Goal: Task Accomplishment & Management: Manage account settings

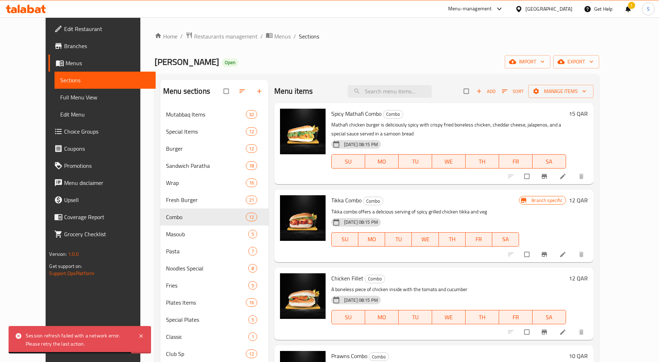
click at [567, 7] on div "[GEOGRAPHIC_DATA]" at bounding box center [548, 9] width 47 height 8
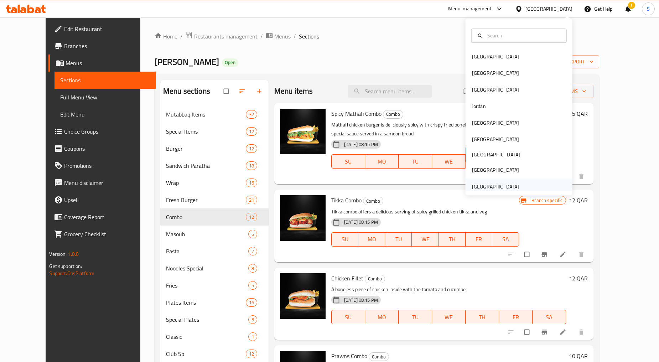
click at [480, 188] on div "[GEOGRAPHIC_DATA]" at bounding box center [495, 187] width 47 height 8
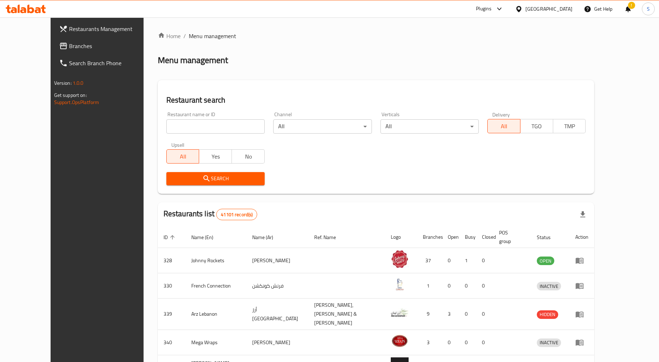
click at [629, 13] on div "!" at bounding box center [628, 8] width 8 height 17
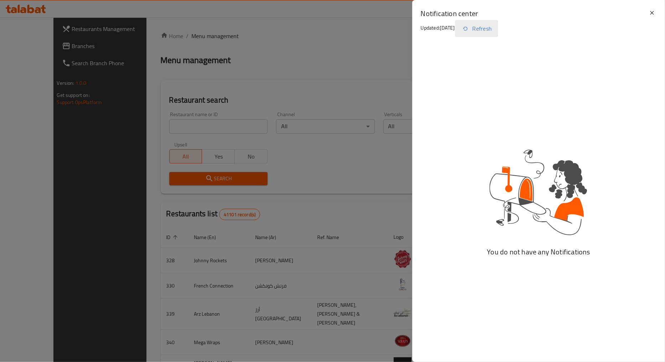
click at [485, 35] on button "Refresh" at bounding box center [476, 28] width 43 height 17
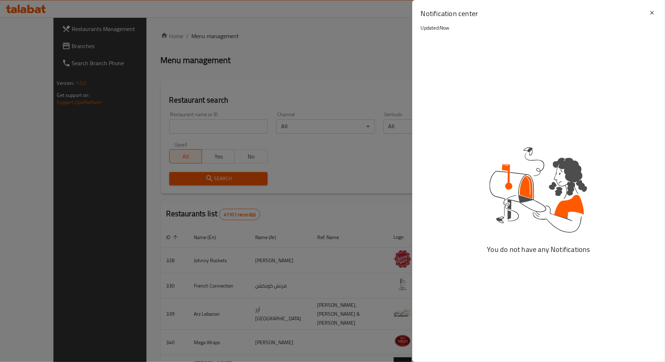
click at [203, 125] on div at bounding box center [332, 181] width 665 height 362
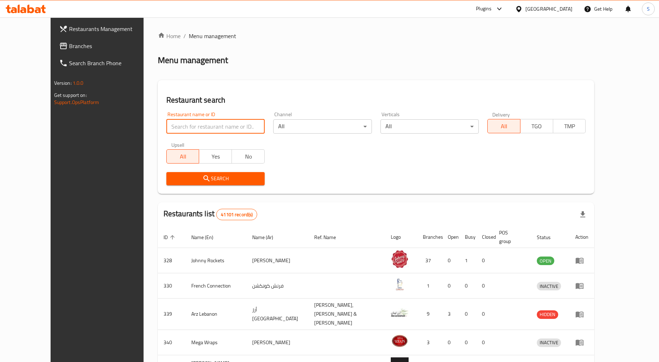
click at [190, 126] on input "search" at bounding box center [215, 126] width 98 height 14
paste input "700691"
type input "700691"
click button "Search" at bounding box center [215, 178] width 98 height 13
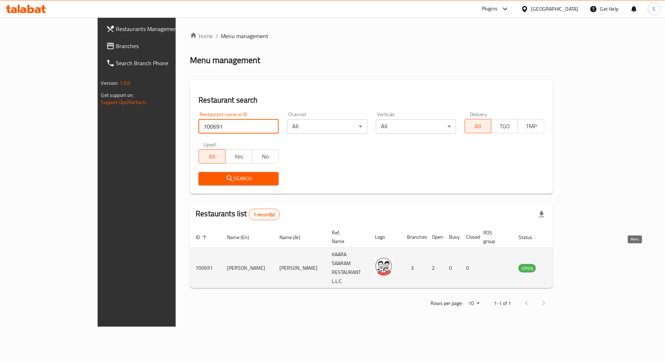
click at [564, 265] on icon "enhanced table" at bounding box center [560, 268] width 8 height 6
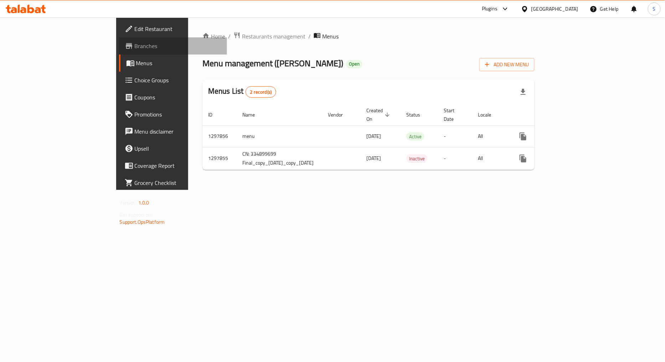
click at [135, 48] on span "Branches" at bounding box center [178, 46] width 87 height 9
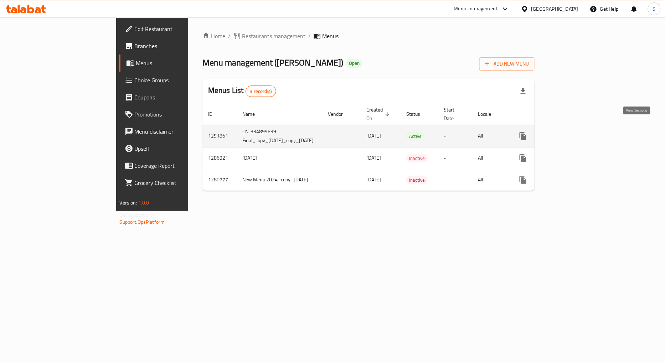
click at [578, 132] on icon "enhanced table" at bounding box center [574, 136] width 9 height 9
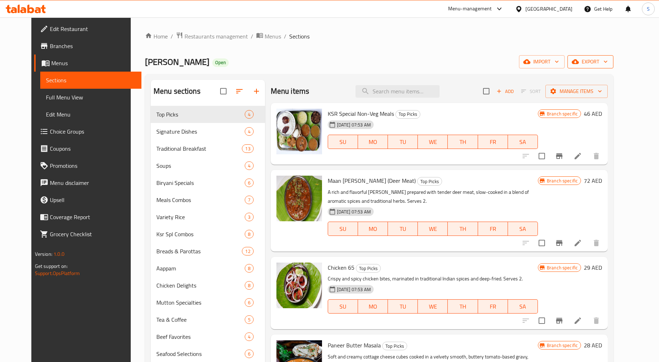
click at [608, 63] on span "export" at bounding box center [590, 61] width 35 height 9
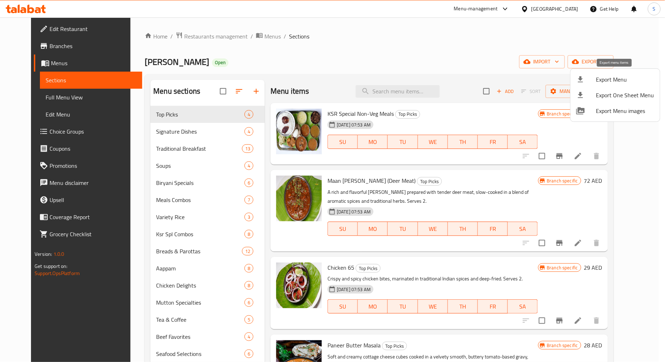
click at [596, 83] on span "Export Menu" at bounding box center [625, 79] width 58 height 9
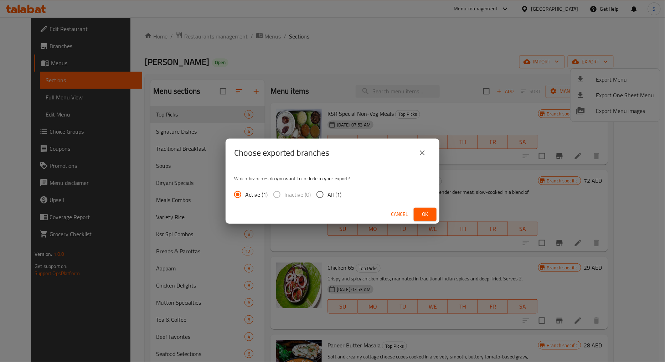
click at [332, 196] on span "All (1)" at bounding box center [334, 194] width 14 height 9
click at [327, 196] on input "All (1)" at bounding box center [319, 194] width 15 height 15
radio input "true"
click at [420, 213] on span "Ok" at bounding box center [424, 214] width 11 height 9
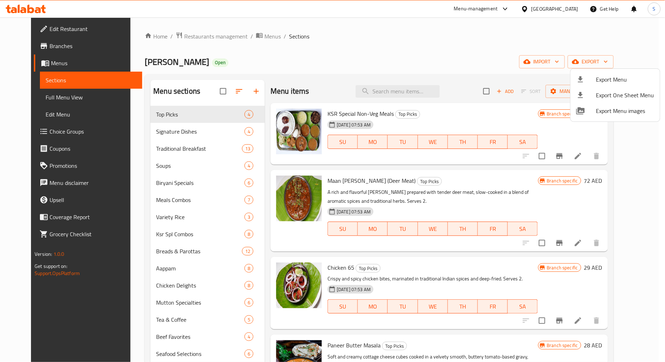
click at [337, 20] on div at bounding box center [332, 181] width 665 height 362
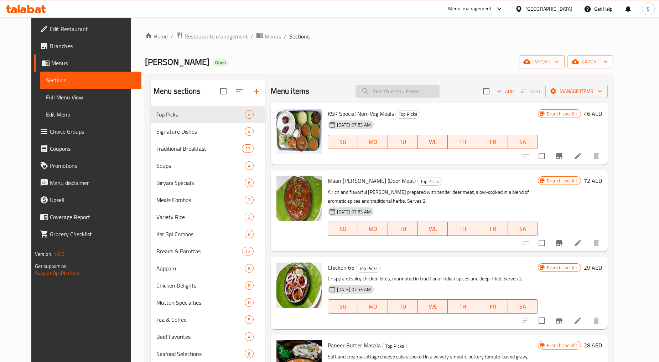
click at [401, 94] on input "search" at bounding box center [397, 91] width 84 height 12
paste input "Onam sadhya"
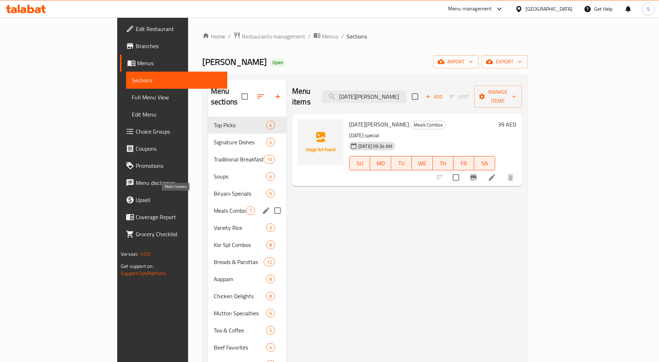
click at [214, 206] on span "Meals Combos" at bounding box center [230, 210] width 32 height 9
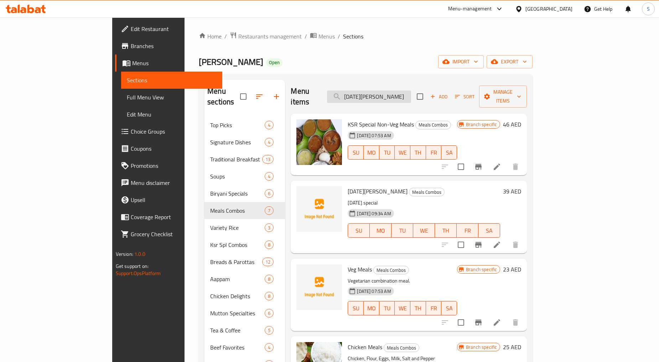
click at [389, 95] on input "Onam sadhya" at bounding box center [369, 96] width 84 height 12
paste input "S"
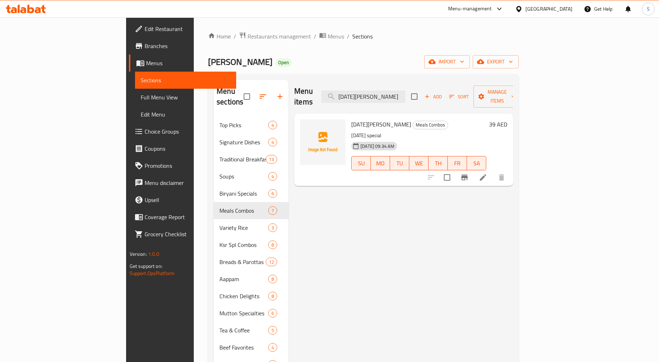
type input "[DATE][PERSON_NAME]"
click at [344, 250] on div "Menu items Onam Sadhya Add Sort Manage items Onam Sadhya Meals Combos Onam spec…" at bounding box center [400, 270] width 224 height 381
click at [369, 209] on div "Menu items Onam Sadhya Add Sort Manage items Onam Sadhya Meals Combos Onam spec…" at bounding box center [400, 270] width 224 height 381
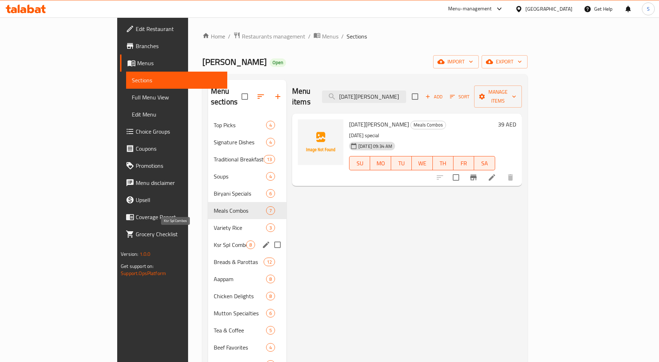
scroll to position [108, 0]
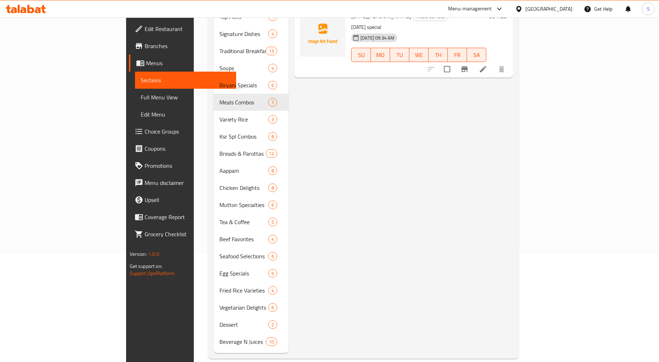
click at [481, 219] on div "Menu items Onam Sadhya Add Sort Manage items Onam Sadhya Meals Combos Onam spec…" at bounding box center [400, 162] width 224 height 381
click at [394, 176] on div "Menu items Onam Sadhya Add Sort Manage items Onam Sadhya Meals Combos Onam spec…" at bounding box center [400, 162] width 224 height 381
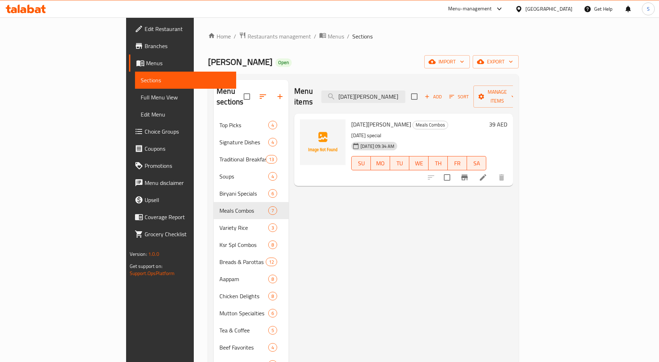
click at [371, 196] on div "Menu items Onam Sadhya Add Sort Manage items Onam Sadhya Meals Combos Onam spec…" at bounding box center [400, 270] width 224 height 381
click at [277, 94] on icon "button" at bounding box center [279, 96] width 5 height 5
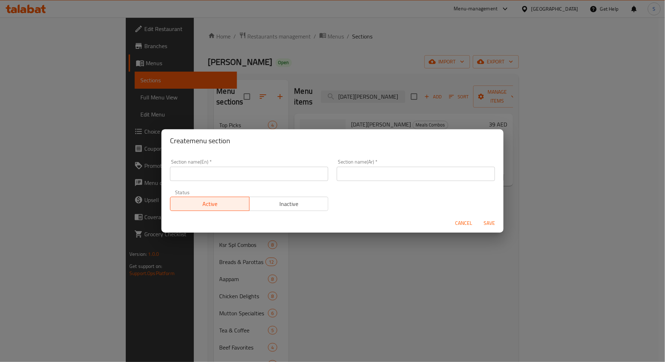
click at [229, 175] on input "text" at bounding box center [249, 174] width 158 height 14
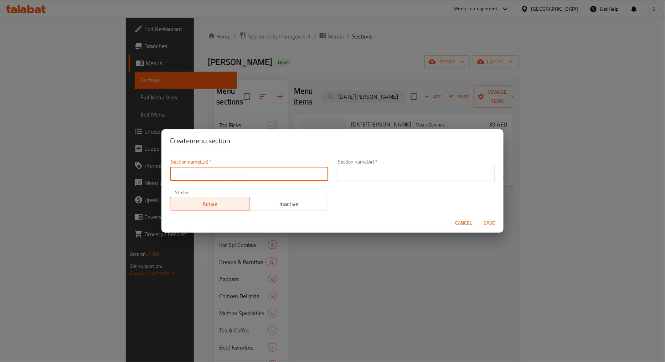
paste input "Onam sadhya"
click at [217, 182] on div "Section name(En)   * Onam sadhya Section name(En) *" at bounding box center [249, 170] width 167 height 30
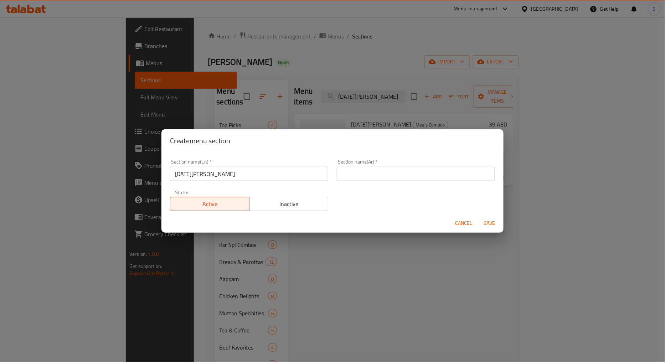
click at [215, 175] on input "Onam sadhya" at bounding box center [249, 174] width 158 height 14
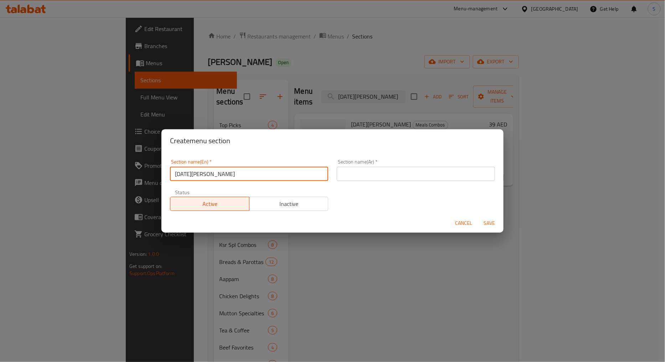
click at [215, 175] on input "Onam sadhya" at bounding box center [249, 174] width 158 height 14
type input "[DATE][PERSON_NAME]"
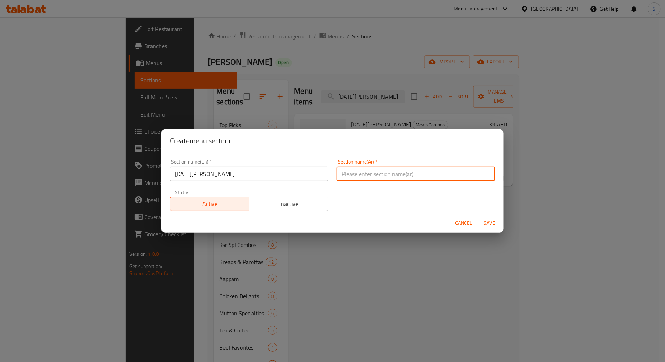
click at [370, 175] on input "text" at bounding box center [416, 174] width 158 height 14
paste input "أونام ساديا"
type input "أونام ساديا"
click at [188, 176] on input "[DATE][PERSON_NAME]" at bounding box center [249, 174] width 158 height 14
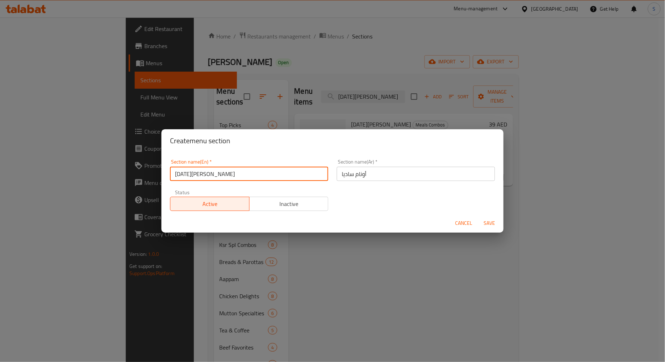
click at [188, 176] on input "[DATE][PERSON_NAME]" at bounding box center [249, 174] width 158 height 14
click at [177, 175] on input "[DATE][PERSON_NAME]" at bounding box center [249, 174] width 158 height 14
click at [196, 173] on input "[DATE][PERSON_NAME]" at bounding box center [249, 174] width 158 height 14
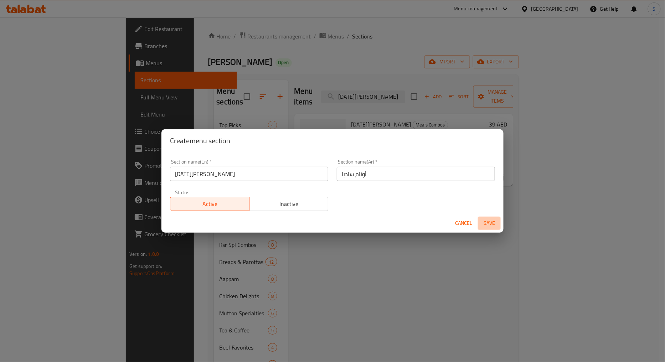
click at [488, 225] on span "Save" at bounding box center [488, 223] width 17 height 9
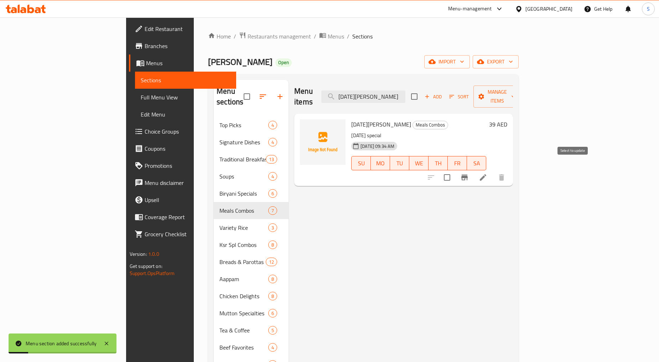
click at [454, 172] on input "checkbox" at bounding box center [446, 177] width 15 height 15
checkbox input "true"
click at [515, 88] on span "Manage items" at bounding box center [497, 97] width 36 height 18
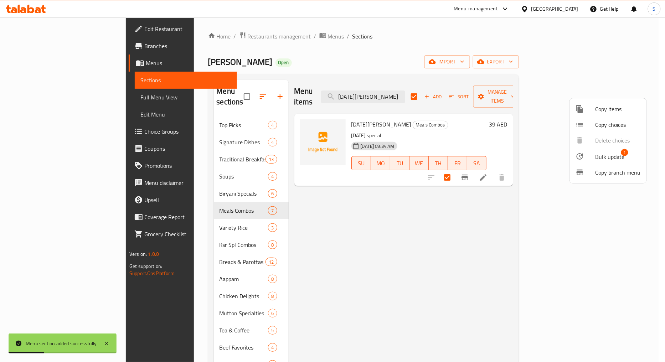
click at [609, 153] on span "Bulk update" at bounding box center [609, 156] width 29 height 9
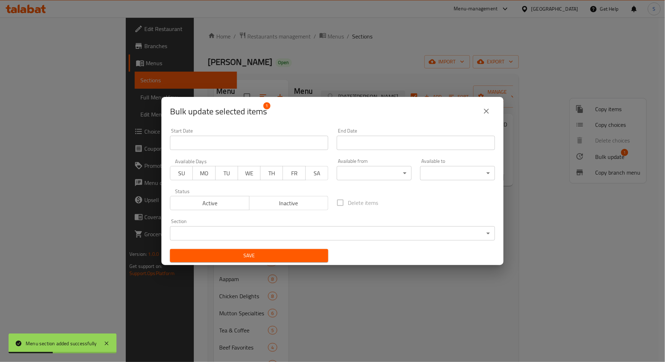
click at [321, 234] on body "Menu section added successfully ​ Menu-management United Arab Emirates Get Help…" at bounding box center [332, 189] width 665 height 344
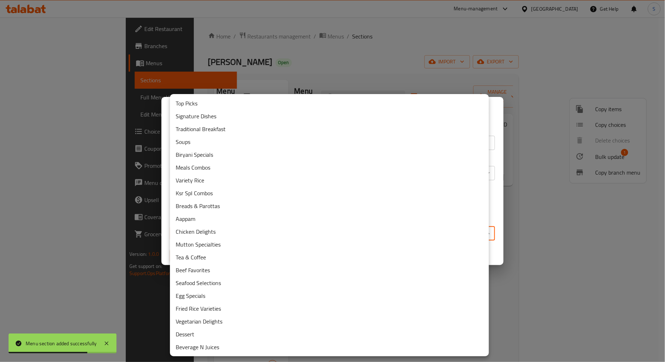
checkbox input "false"
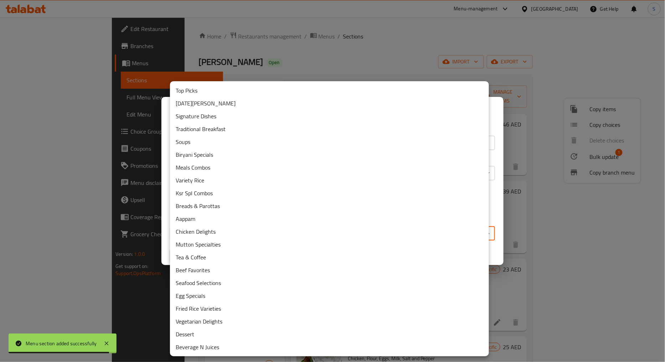
click at [577, 195] on div at bounding box center [332, 181] width 665 height 362
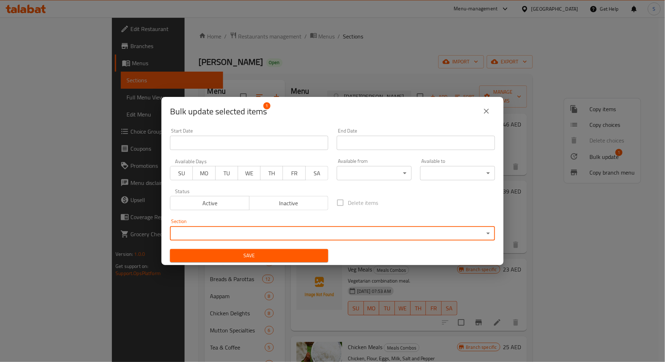
click at [280, 237] on body "​ Menu-management United Arab Emirates Get Help S Edit Restaurant Branches Menu…" at bounding box center [332, 189] width 665 height 344
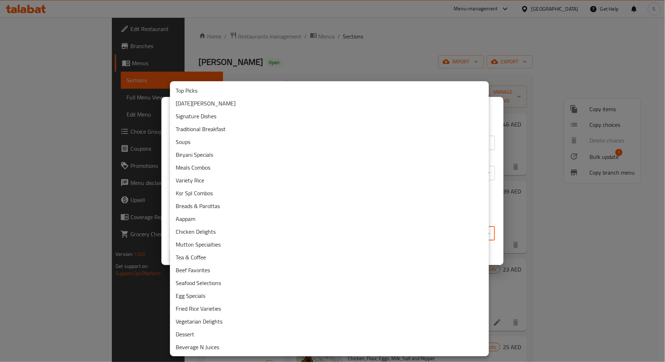
click at [194, 103] on li "[DATE][PERSON_NAME]" at bounding box center [329, 103] width 319 height 13
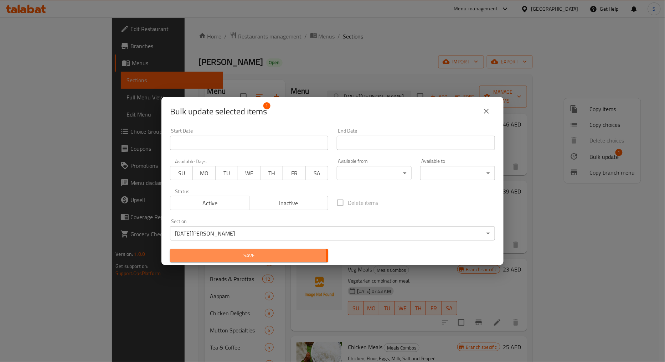
click at [241, 256] on span "Save" at bounding box center [249, 255] width 147 height 9
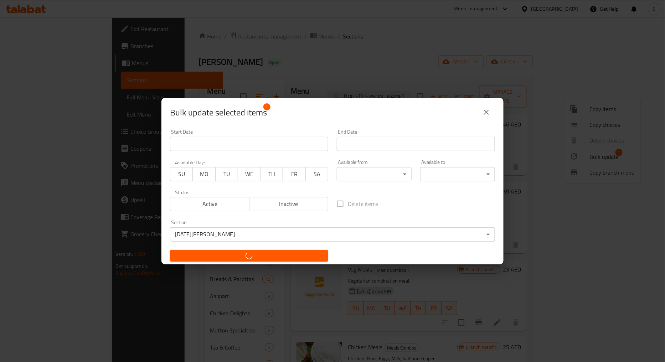
checkbox input "false"
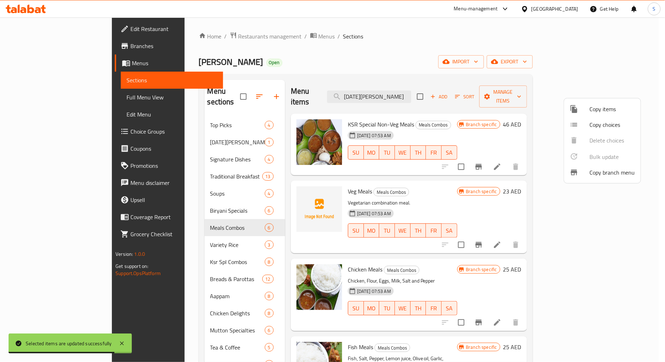
click at [231, 91] on div at bounding box center [332, 181] width 665 height 362
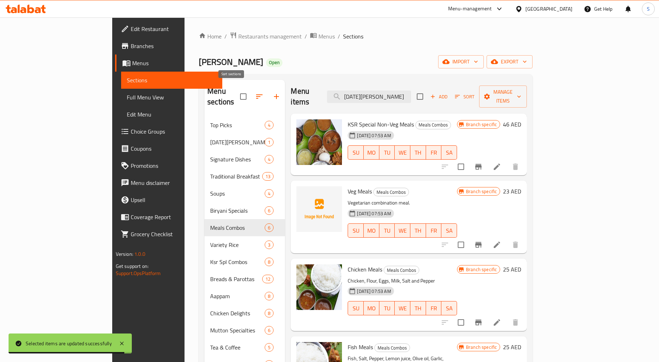
click at [255, 92] on icon "button" at bounding box center [259, 96] width 9 height 9
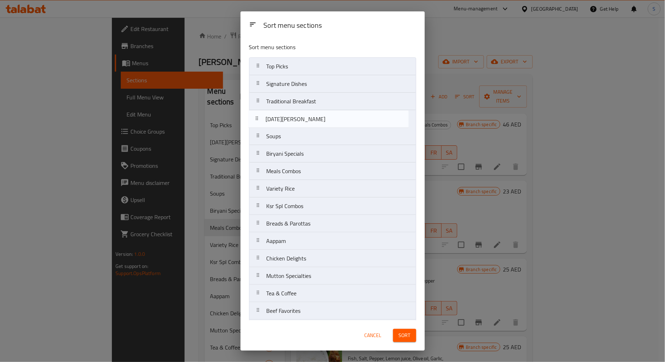
drag, startPoint x: 255, startPoint y: 84, endPoint x: 255, endPoint y: 123, distance: 38.5
click at [255, 123] on nav "Top Picks Onam Sadhya Signature Dishes Traditional Breakfast Soups Biryani Spec…" at bounding box center [332, 240] width 167 height 367
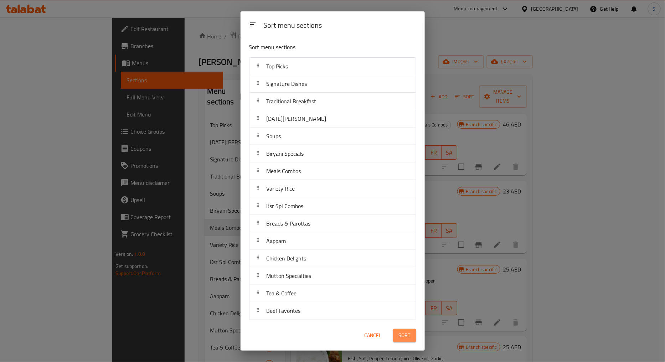
click at [403, 339] on span "Sort" at bounding box center [405, 335] width 12 height 9
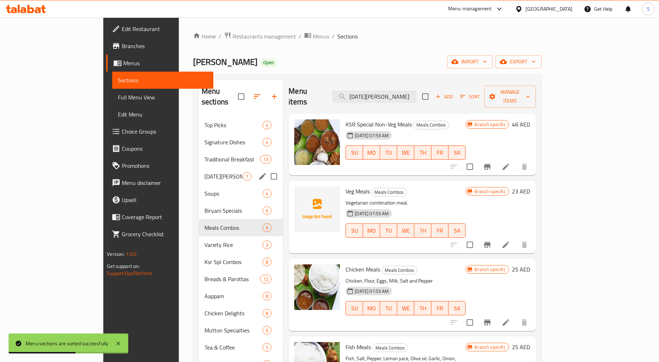
click at [199, 170] on div "[DATE][PERSON_NAME] 1" at bounding box center [241, 176] width 84 height 17
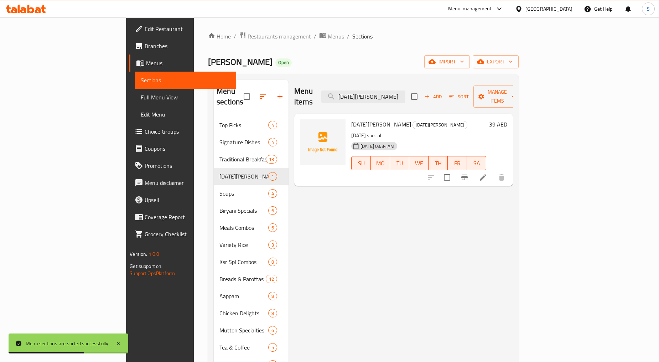
click at [375, 203] on div "Menu items Onam Sadhya Add Sort Manage items Onam Sadhya Onam Sadhya Onam speci…" at bounding box center [400, 279] width 224 height 399
click at [487, 173] on icon at bounding box center [483, 177] width 9 height 9
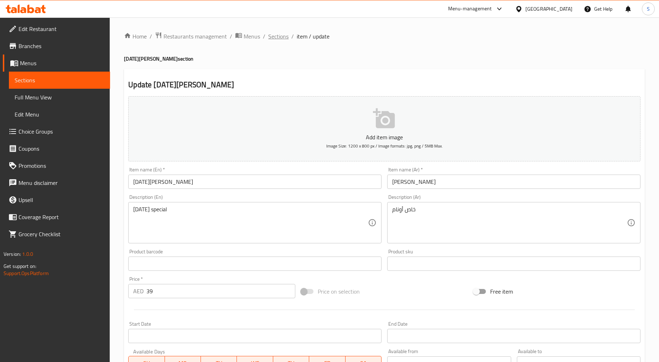
click at [269, 38] on span "Sections" at bounding box center [278, 36] width 20 height 9
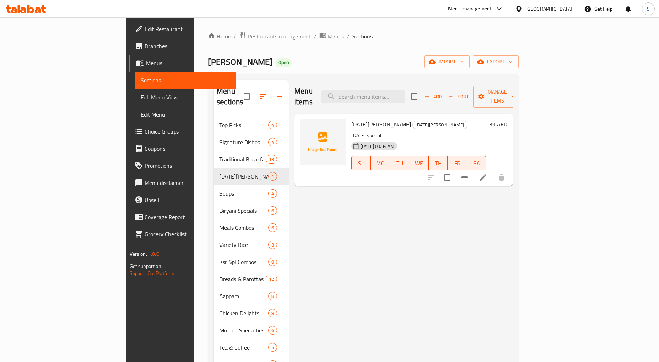
click at [442, 231] on div "Menu items Add Sort Manage items [DATE][PERSON_NAME][DATE][DATE] special [DATE]…" at bounding box center [400, 279] width 224 height 399
click at [513, 234] on div "Menu items Add Sort Manage items [DATE][PERSON_NAME][DATE][DATE] special [DATE]…" at bounding box center [400, 279] width 224 height 399
click at [451, 224] on div "Menu items Add Sort Manage items [DATE][PERSON_NAME][DATE][DATE] special [DATE]…" at bounding box center [400, 279] width 224 height 399
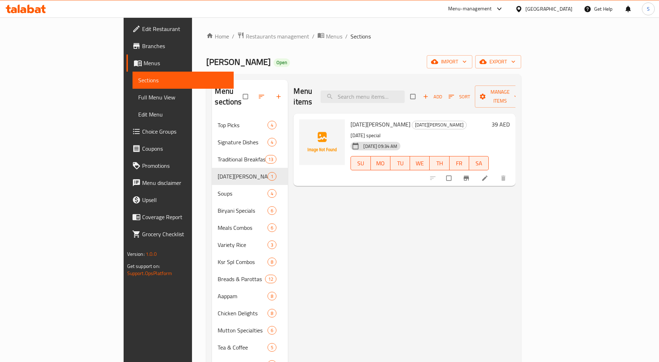
click at [428, 246] on div "Menu items Add Sort Manage items [DATE][PERSON_NAME][DATE][DATE] special [DATE]…" at bounding box center [402, 279] width 228 height 399
click at [318, 215] on div "Menu items Add Sort Manage items [DATE][PERSON_NAME][DATE][DATE] special [DATE]…" at bounding box center [402, 279] width 228 height 399
click at [394, 217] on div "Menu items Add Sort Manage items [DATE][PERSON_NAME][DATE][DATE] special [DATE]…" at bounding box center [402, 279] width 228 height 399
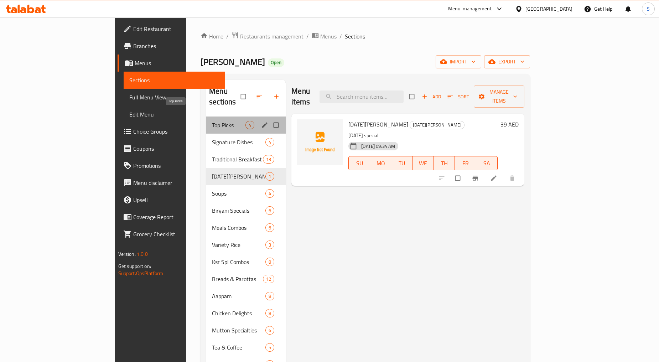
click at [212, 121] on span "Top Picks" at bounding box center [228, 125] width 33 height 9
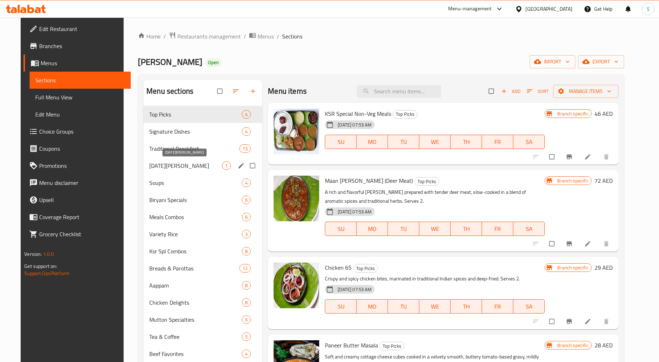
click at [163, 162] on span "[DATE][PERSON_NAME]" at bounding box center [185, 165] width 73 height 9
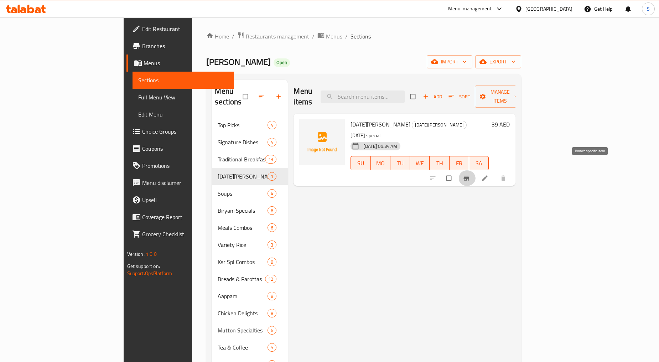
click at [471, 175] on span "Branch-specific-item" at bounding box center [467, 178] width 9 height 7
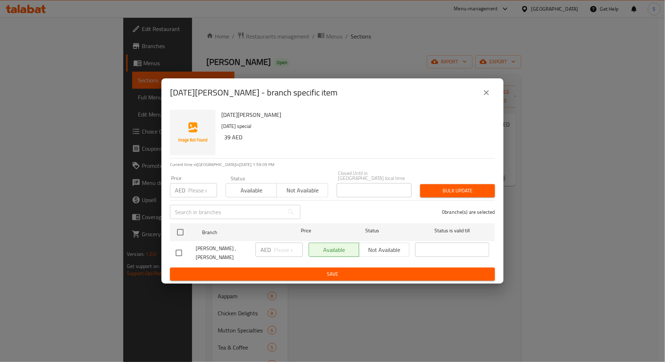
click at [493, 99] on button "close" at bounding box center [486, 92] width 17 height 17
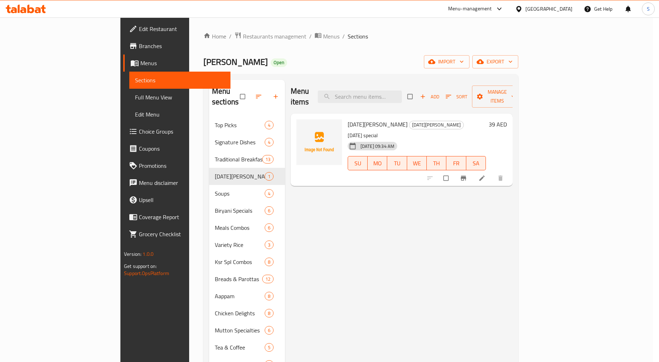
click at [512, 257] on div "Menu items Add Sort Manage items [DATE][PERSON_NAME][DATE][DATE] special [DATE]…" at bounding box center [399, 279] width 228 height 399
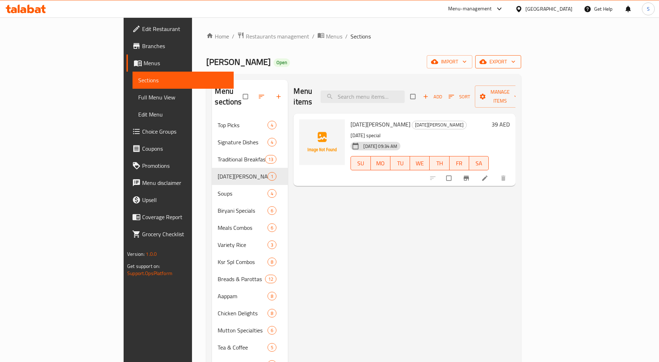
click at [515, 59] on span "export" at bounding box center [498, 61] width 35 height 9
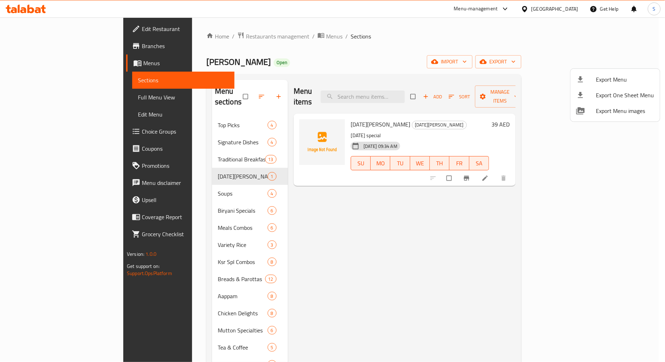
click at [619, 75] on span "Export Menu" at bounding box center [625, 79] width 58 height 9
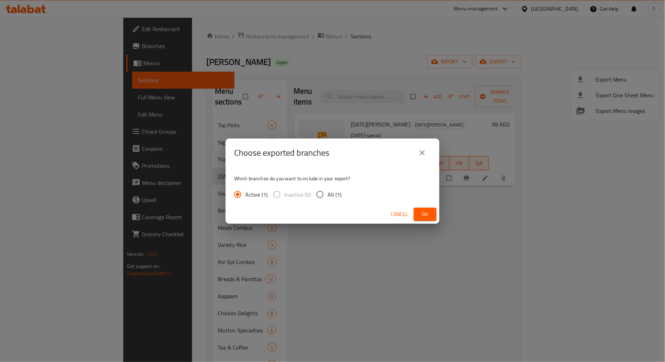
click at [329, 197] on span "All (1)" at bounding box center [334, 194] width 14 height 9
click at [327, 197] on input "All (1)" at bounding box center [319, 194] width 15 height 15
radio input "true"
click at [428, 212] on span "Ok" at bounding box center [424, 214] width 11 height 9
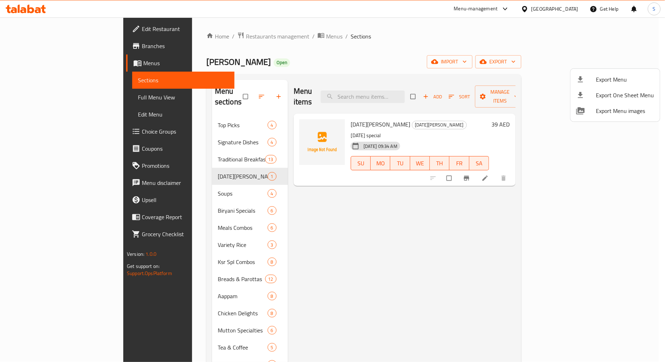
click at [417, 223] on div at bounding box center [332, 181] width 665 height 362
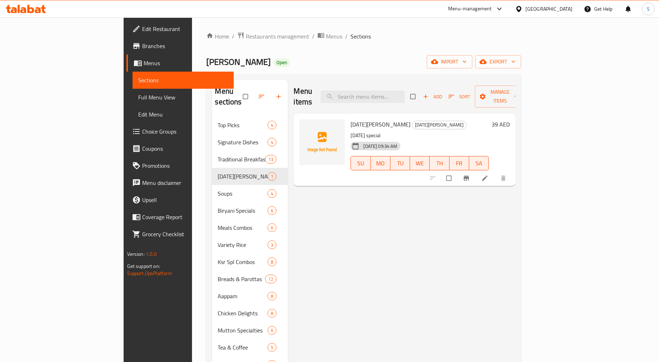
click at [365, 224] on div "Menu items Add Sort Manage items [DATE][PERSON_NAME][DATE][DATE] special [DATE]…" at bounding box center [402, 279] width 228 height 399
click at [337, 252] on div "Menu items Add Sort Manage items [DATE][PERSON_NAME][DATE][DATE] special [DATE]…" at bounding box center [402, 279] width 228 height 399
click at [386, 218] on div "Menu items Add Sort Manage items [DATE][PERSON_NAME][DATE][DATE] special [DATE]…" at bounding box center [402, 279] width 228 height 399
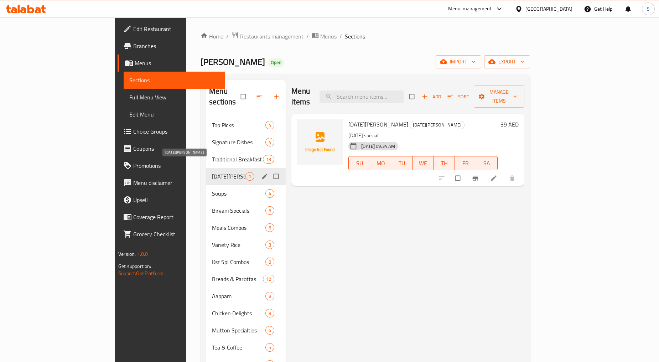
click at [212, 172] on span "[DATE][PERSON_NAME]" at bounding box center [228, 176] width 33 height 9
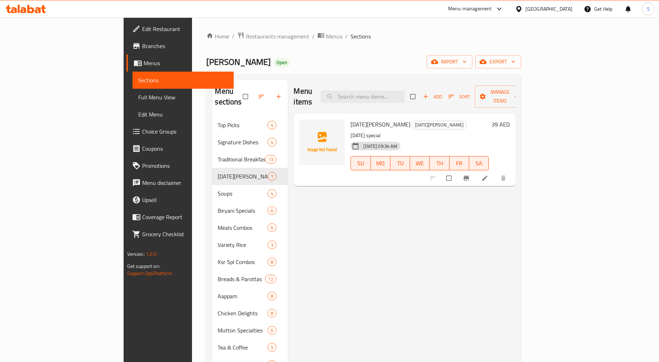
click at [557, 16] on div "[GEOGRAPHIC_DATA]" at bounding box center [543, 8] width 69 height 17
click at [556, 11] on div "[GEOGRAPHIC_DATA]" at bounding box center [548, 9] width 47 height 8
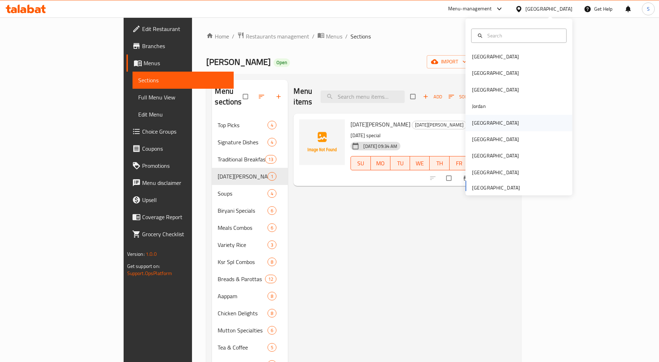
click at [479, 118] on div "[GEOGRAPHIC_DATA]" at bounding box center [495, 123] width 58 height 16
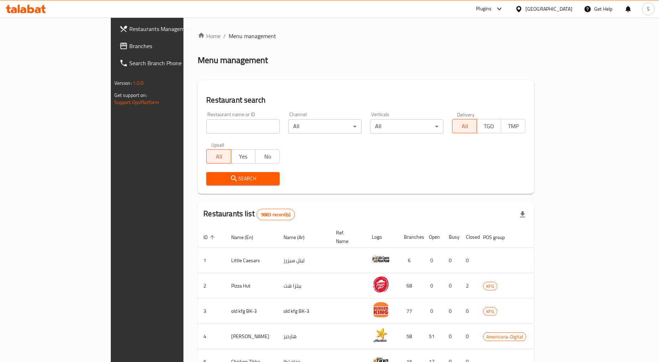
click at [129, 48] on span "Branches" at bounding box center [172, 46] width 86 height 9
